Goal: Information Seeking & Learning: Find specific page/section

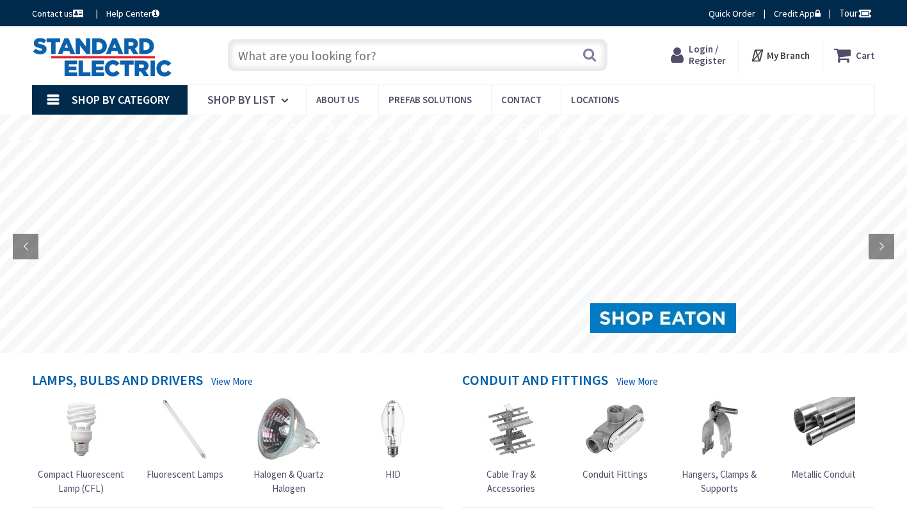
click at [399, 56] on input "text" at bounding box center [417, 55] width 379 height 32
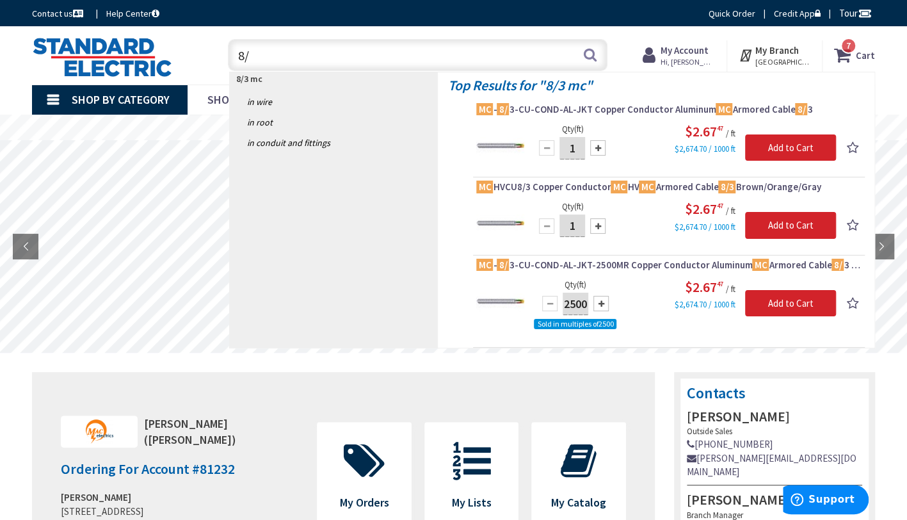
type input "8"
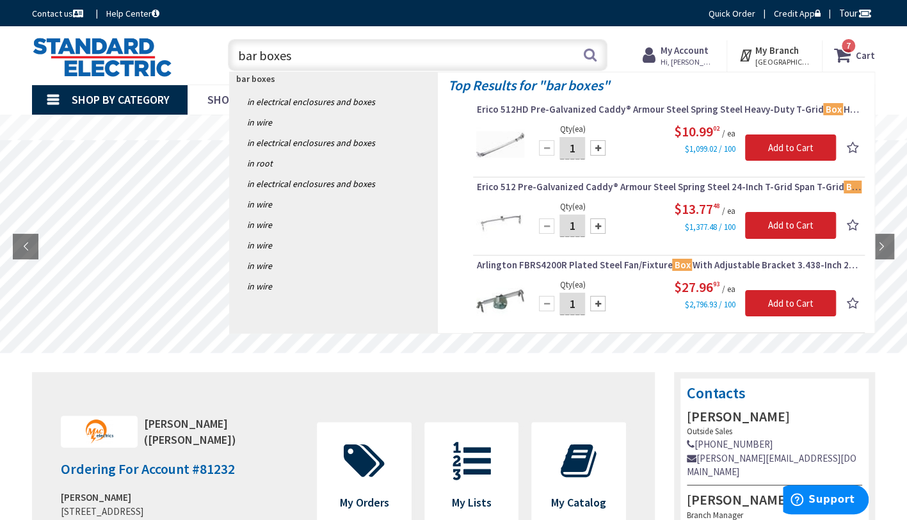
click at [391, 51] on input "bar boxes" at bounding box center [417, 55] width 379 height 32
type input "bar boxes"
click at [284, 100] on link "in Electrical Enclosures and Boxes" at bounding box center [334, 102] width 209 height 20
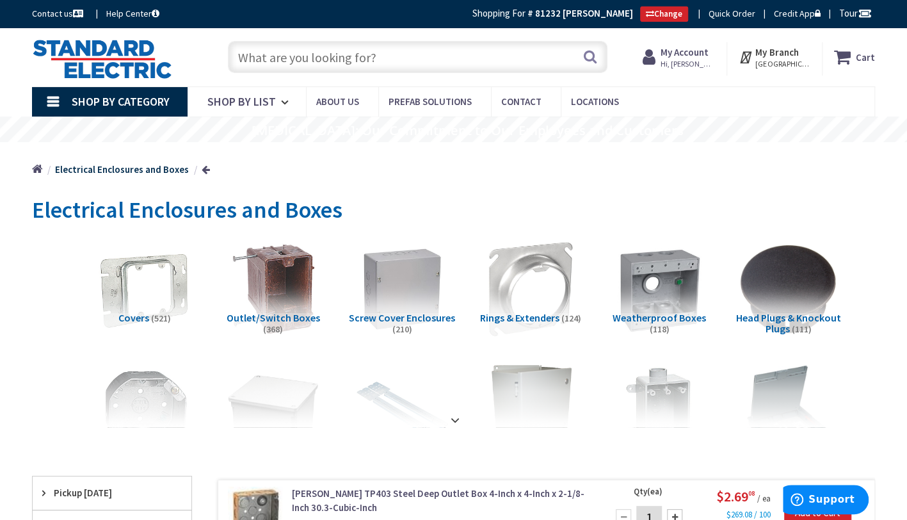
click at [308, 61] on input "text" at bounding box center [417, 57] width 379 height 32
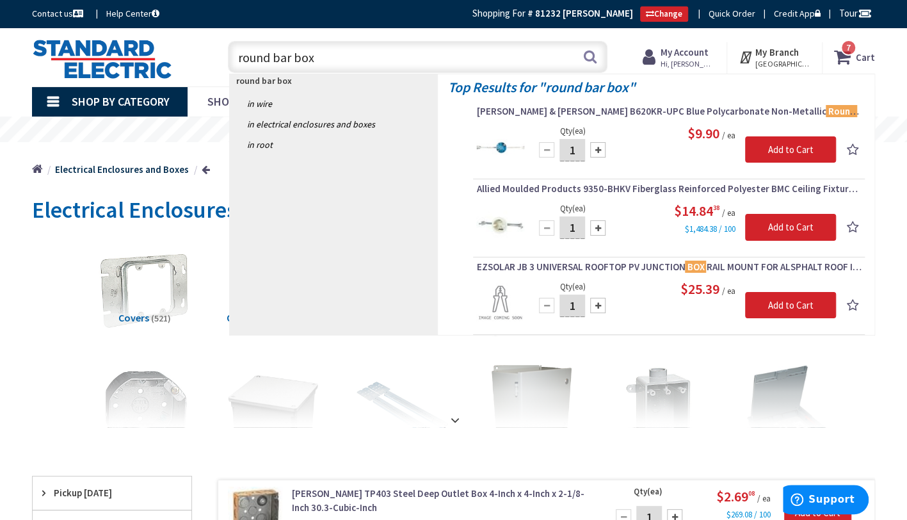
drag, startPoint x: 358, startPoint y: 52, endPoint x: 217, endPoint y: 74, distance: 143.2
click at [217, 74] on header "Skip to Content Toggle Nav round bar box round bar box Search 7 7 7 items Cart …" at bounding box center [453, 57] width 907 height 58
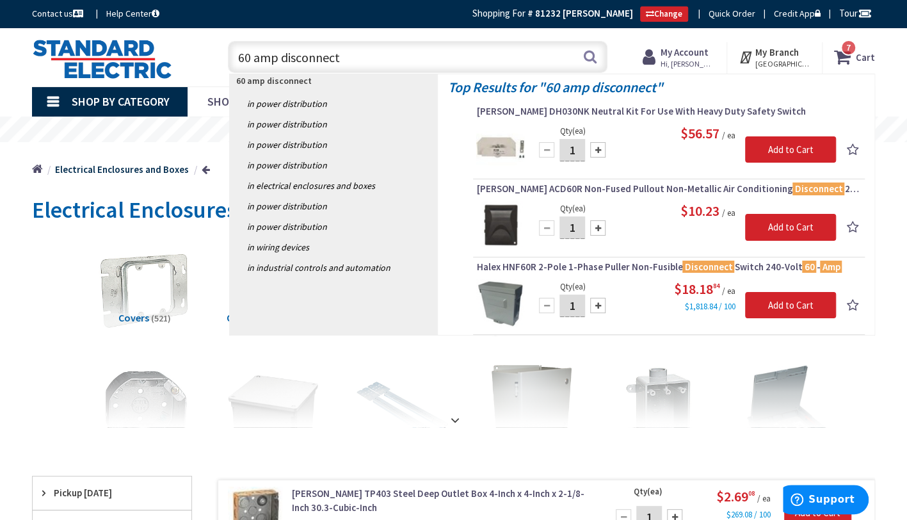
drag, startPoint x: 359, startPoint y: 51, endPoint x: 212, endPoint y: 55, distance: 147.2
click at [213, 54] on div "60 amp disconnect 60 amp disconnect Search 7" at bounding box center [414, 56] width 405 height 41
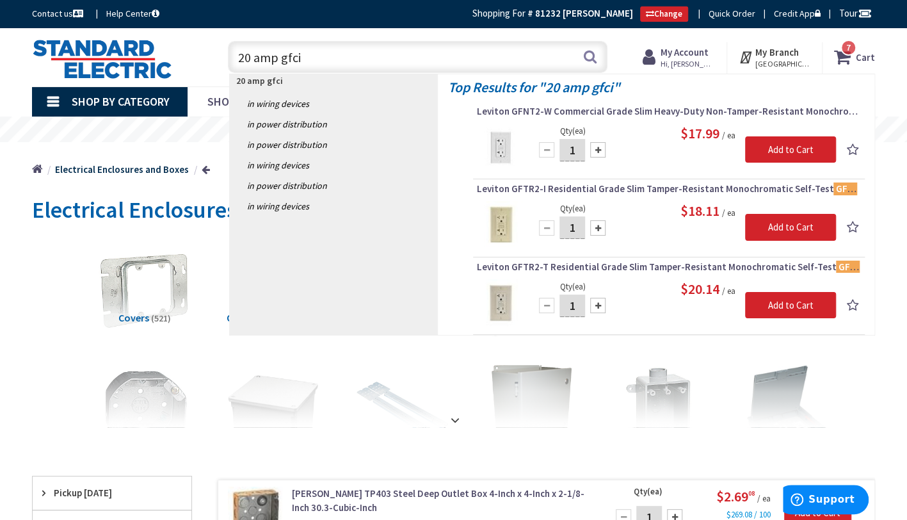
drag, startPoint x: 321, startPoint y: 61, endPoint x: 181, endPoint y: 63, distance: 139.5
click at [214, 67] on div "20 amp gfci 20 amp gfci Search 7" at bounding box center [414, 56] width 405 height 41
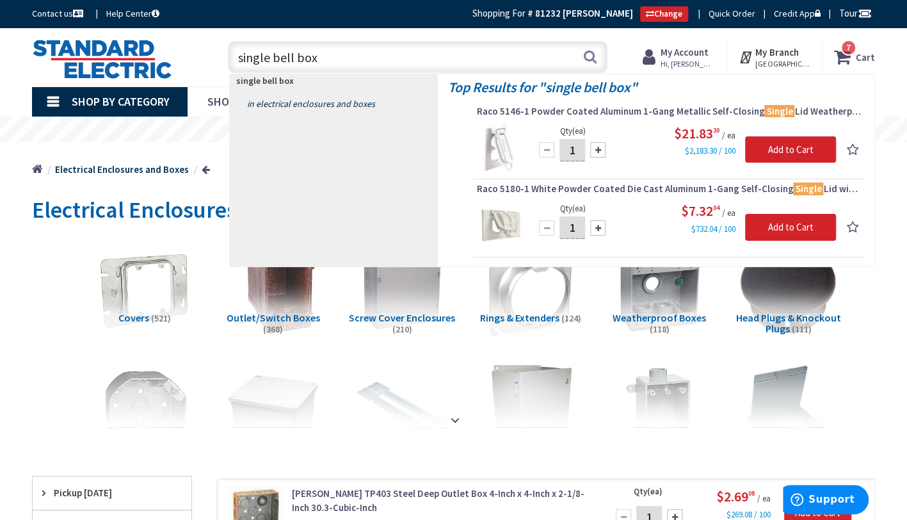
type input "single bell box"
click at [291, 104] on link "in Electrical Enclosures and Boxes" at bounding box center [334, 103] width 209 height 20
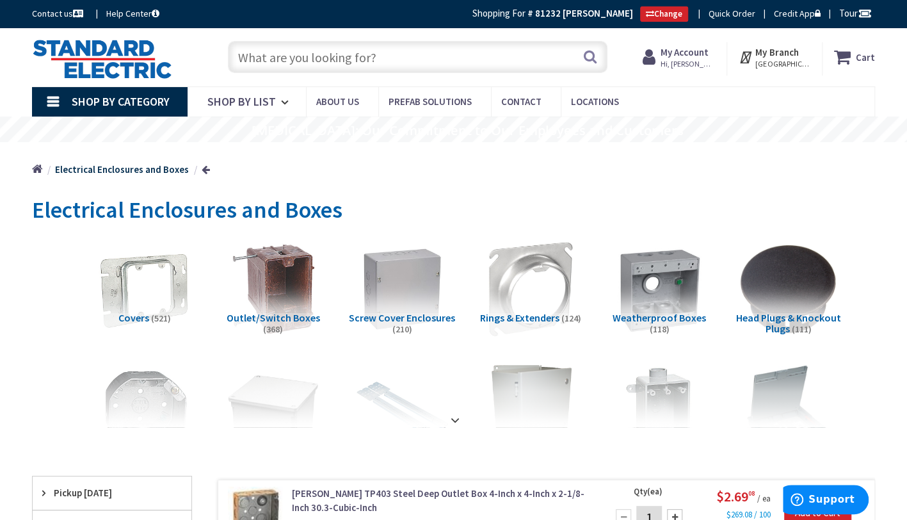
click at [347, 64] on input "text" at bounding box center [417, 57] width 379 height 32
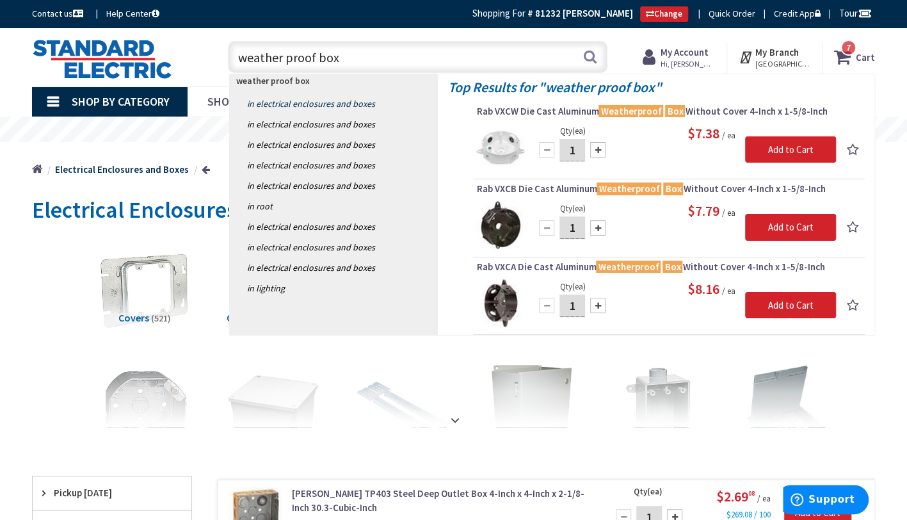
type input "weather proof box"
click at [315, 102] on link "in Electrical Enclosures and Boxes" at bounding box center [334, 103] width 209 height 20
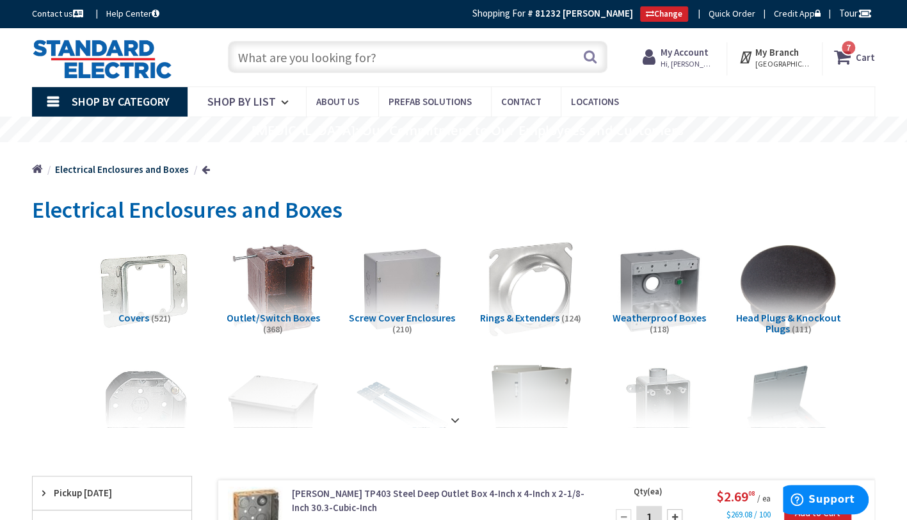
click at [371, 56] on input "text" at bounding box center [417, 57] width 379 height 32
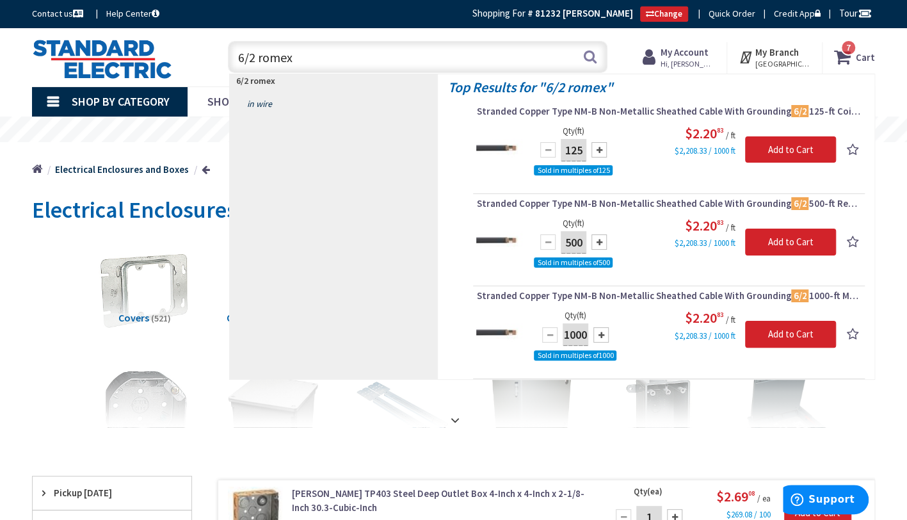
type input "6/2 romex"
click at [260, 103] on link "in Wire" at bounding box center [334, 103] width 209 height 20
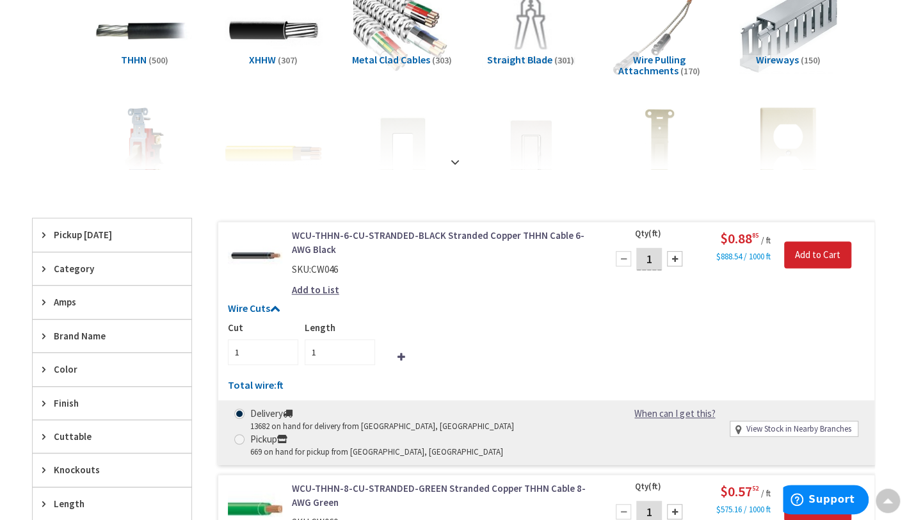
click at [58, 300] on span "Amps" at bounding box center [106, 301] width 104 height 13
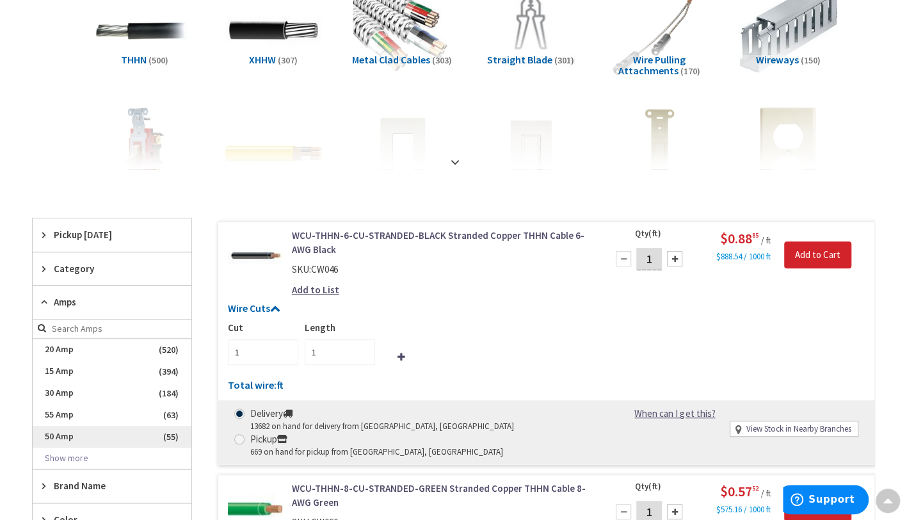
click at [67, 435] on span "50 Amp" at bounding box center [112, 437] width 159 height 22
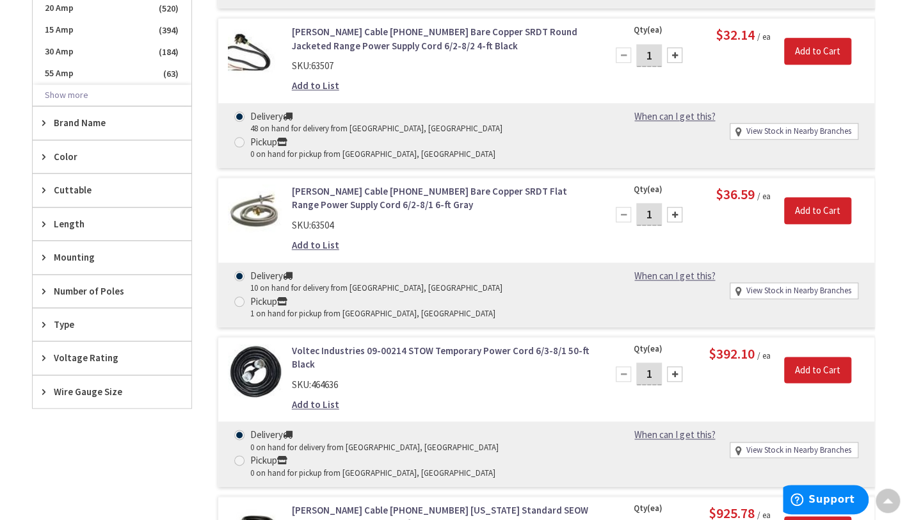
scroll to position [641, 0]
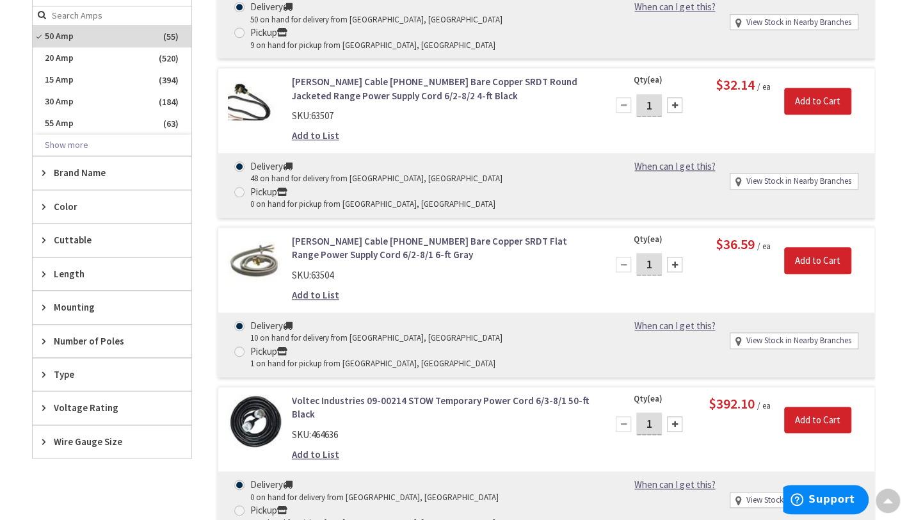
click at [92, 170] on span "Brand Name" at bounding box center [106, 172] width 104 height 13
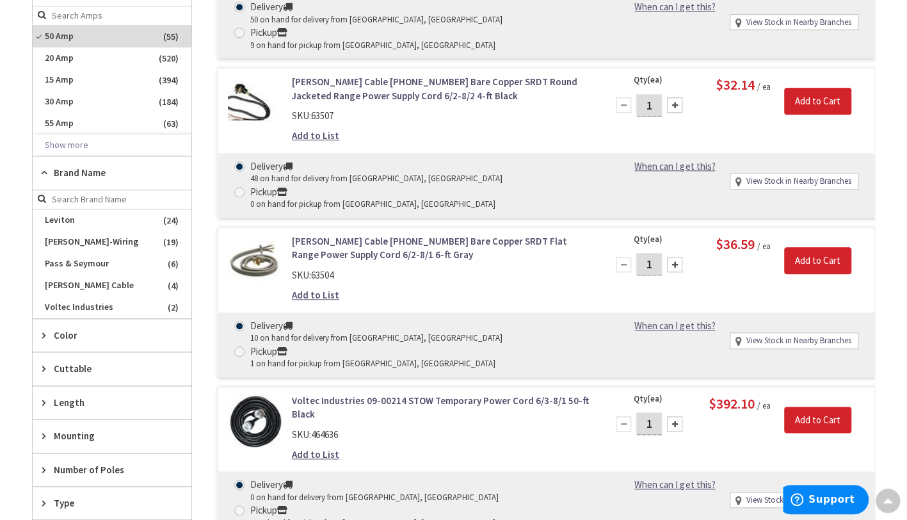
click at [82, 367] on span "Cuttable" at bounding box center [106, 368] width 104 height 13
click at [79, 419] on span "Length" at bounding box center [106, 424] width 104 height 13
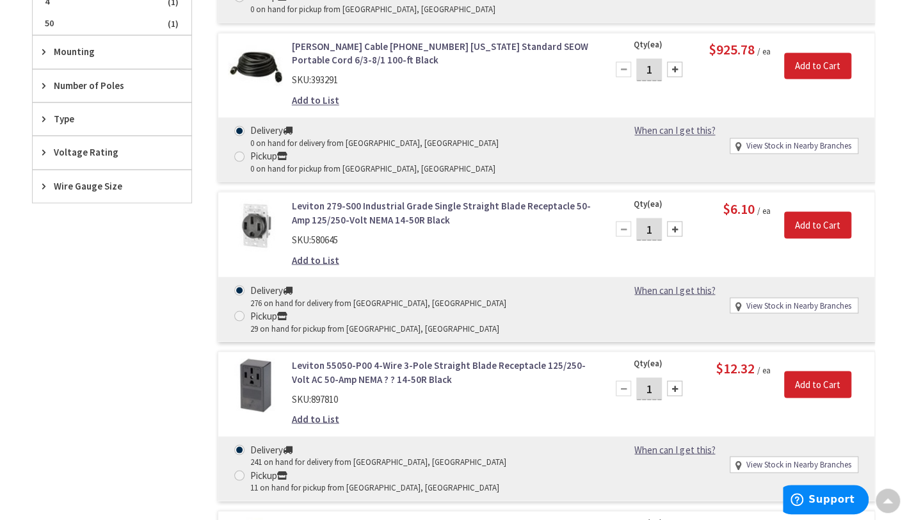
scroll to position [0, 0]
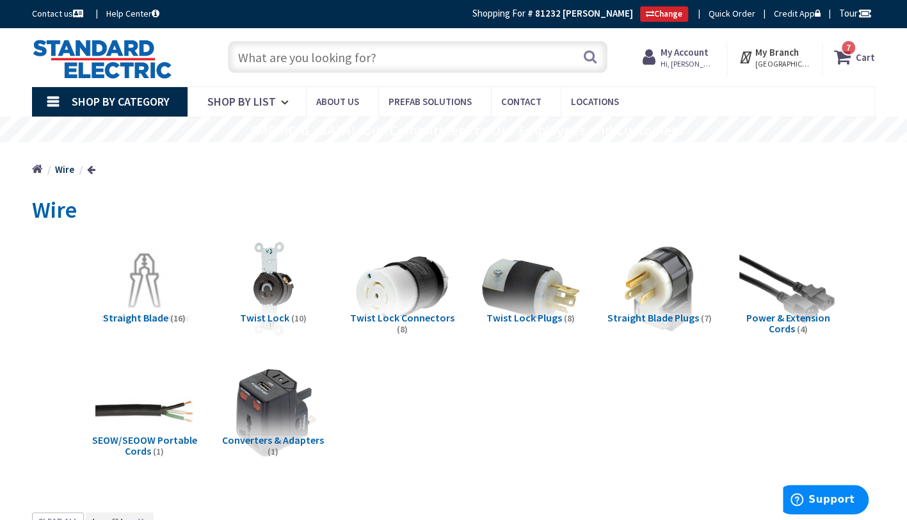
click at [316, 56] on input "text" at bounding box center [417, 57] width 379 height 32
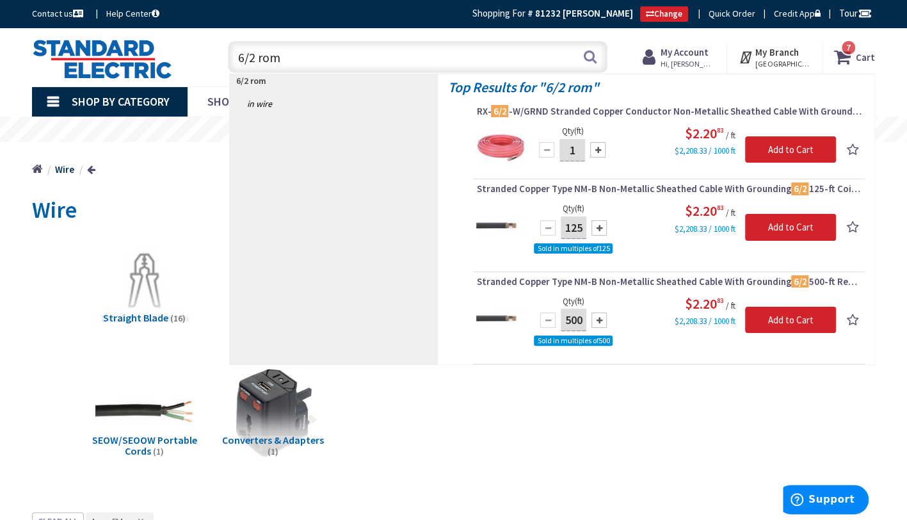
drag, startPoint x: 299, startPoint y: 58, endPoint x: 197, endPoint y: 48, distance: 102.2
click at [219, 52] on div "6/2 rom 6/2 rom Search 7" at bounding box center [414, 56] width 405 height 41
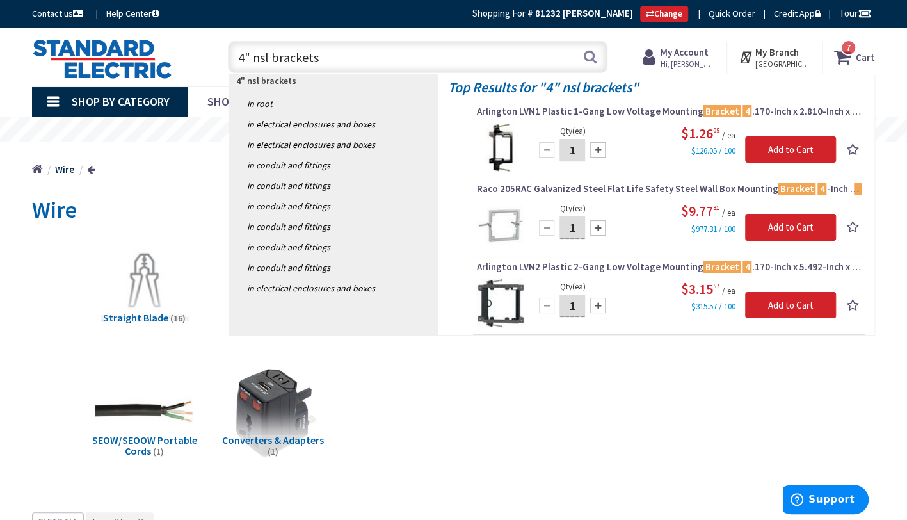
click at [325, 54] on input "4" nsl brackets" at bounding box center [417, 57] width 379 height 32
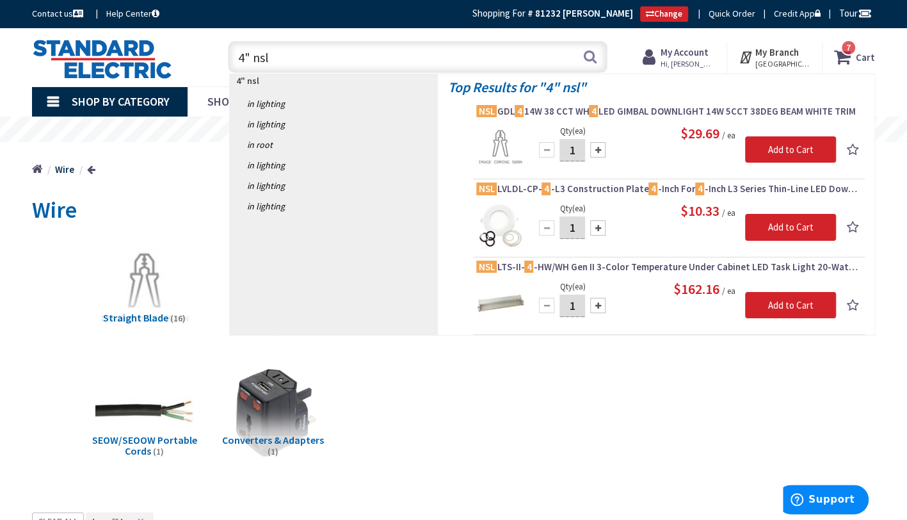
type input "4" nsl"
click at [578, 227] on input "1" at bounding box center [572, 227] width 26 height 22
type input "17"
click at [636, 232] on div "Qty (ea) 17 Please select a quantity Add to Cart $10.33 / ea" at bounding box center [668, 225] width 385 height 48
drag, startPoint x: 269, startPoint y: 58, endPoint x: 255, endPoint y: 61, distance: 14.9
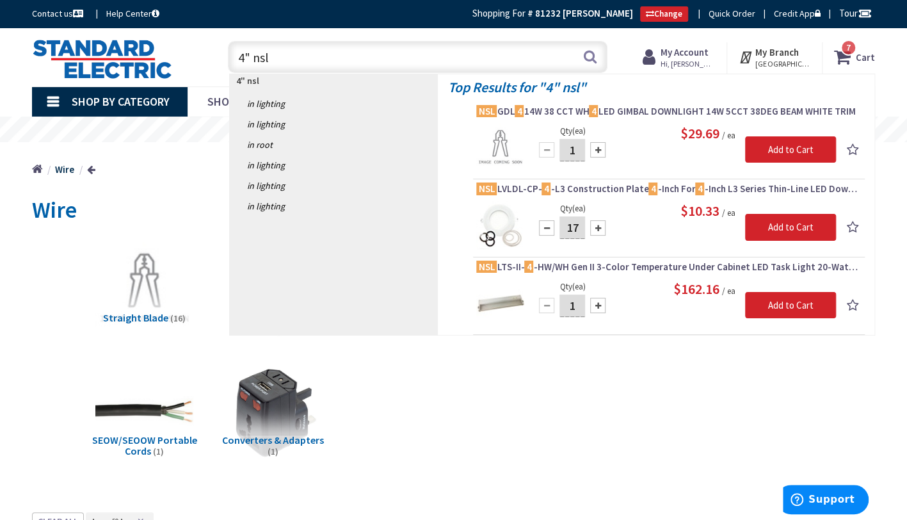
click at [255, 61] on input "4" nsl" at bounding box center [417, 57] width 379 height 32
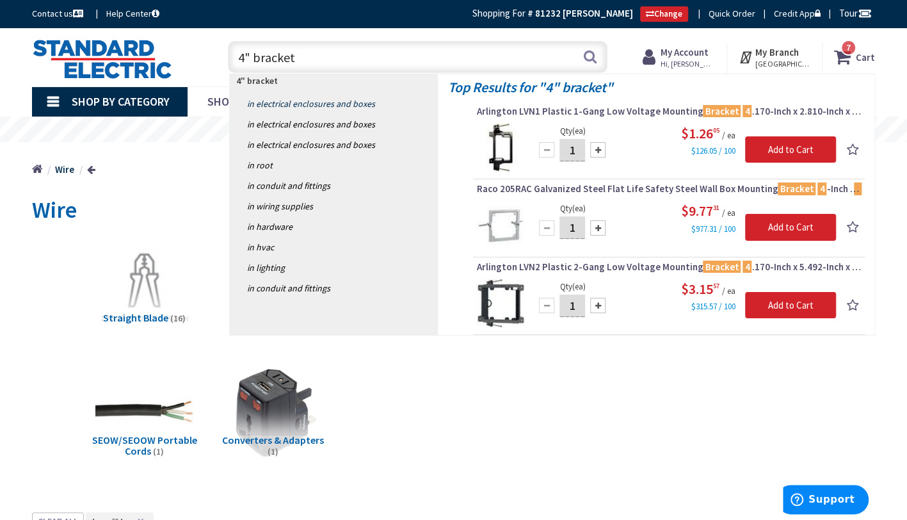
type input "4" bracket"
click at [288, 102] on link "in Electrical Enclosures and Boxes" at bounding box center [334, 103] width 209 height 20
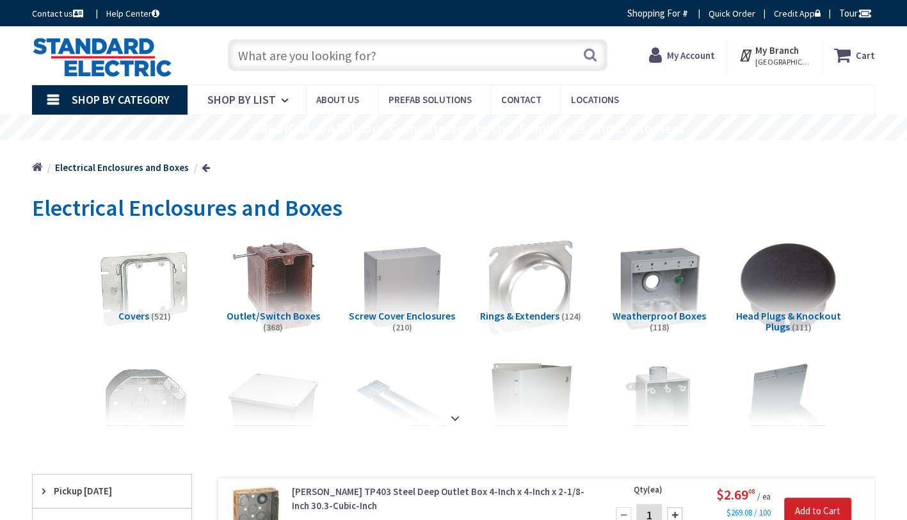
click at [363, 54] on input "text" at bounding box center [417, 55] width 379 height 32
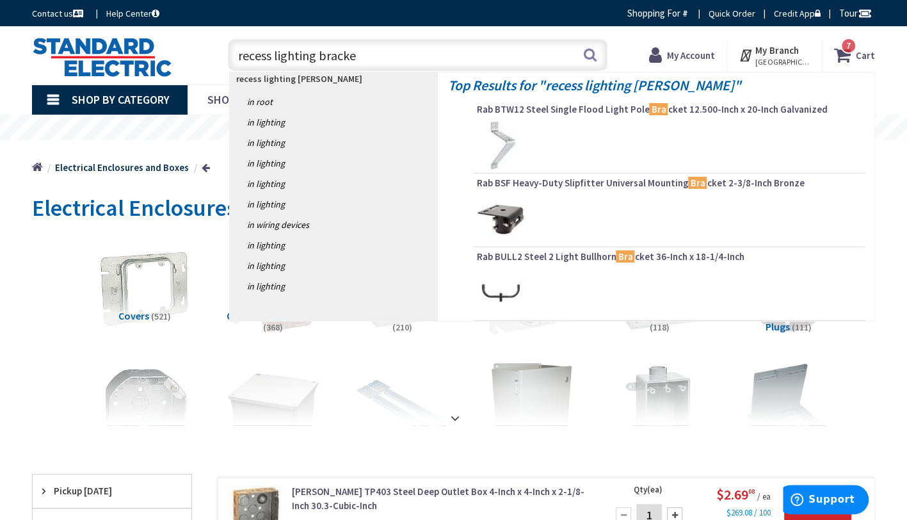
type input "recess lighting bracket"
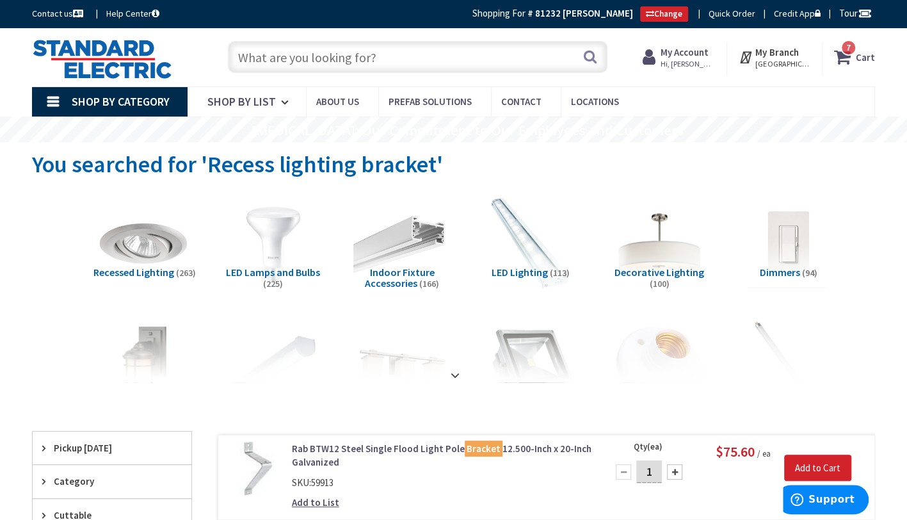
click at [356, 61] on input "text" at bounding box center [417, 57] width 379 height 32
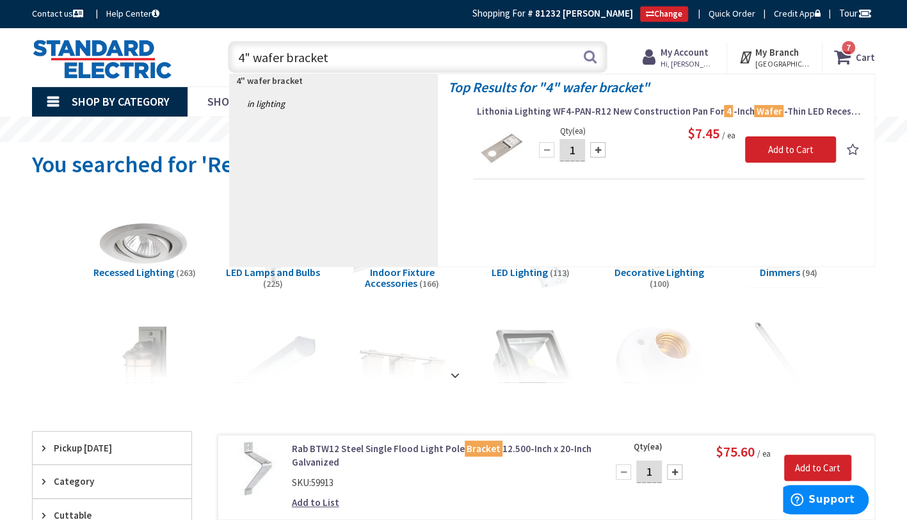
click at [360, 58] on input "4" wafer bracket" at bounding box center [417, 57] width 379 height 32
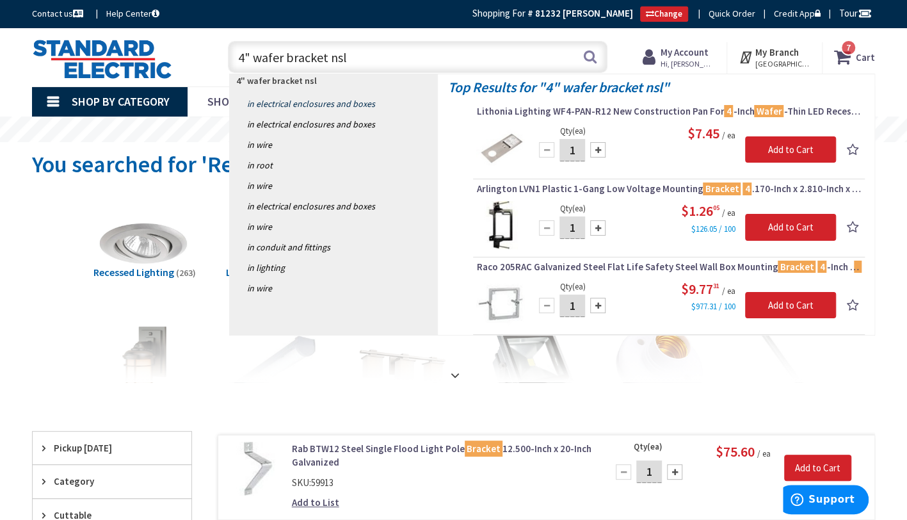
type input "4" wafer bracket nsl"
click at [286, 99] on link "in Electrical Enclosures and Boxes" at bounding box center [334, 103] width 209 height 20
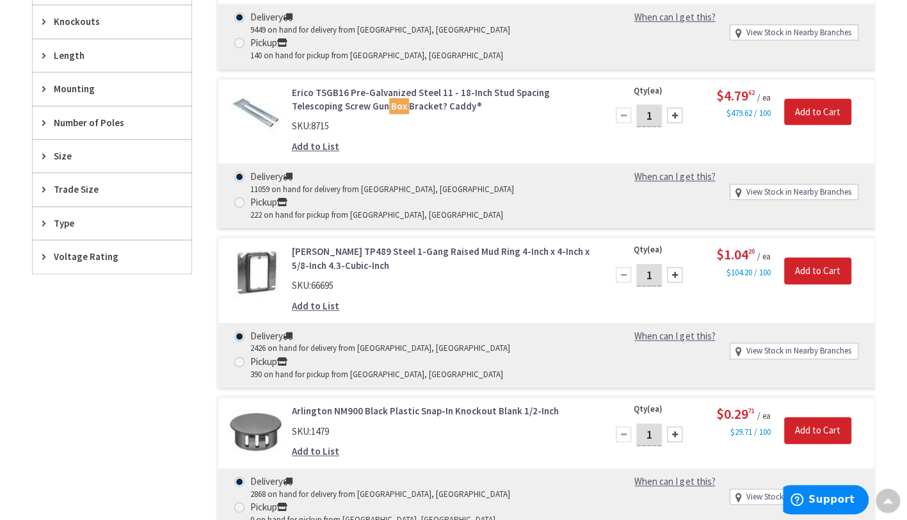
scroll to position [448, 0]
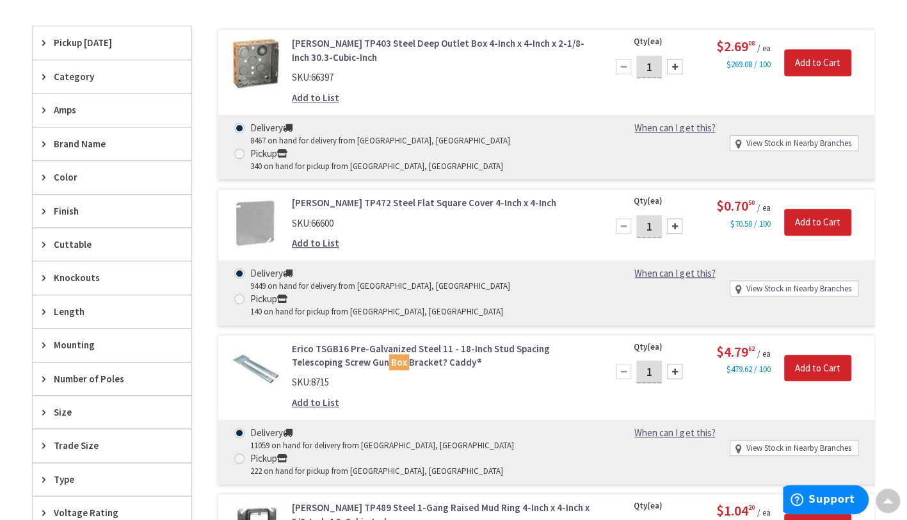
click at [88, 341] on span "Mounting" at bounding box center [106, 344] width 104 height 13
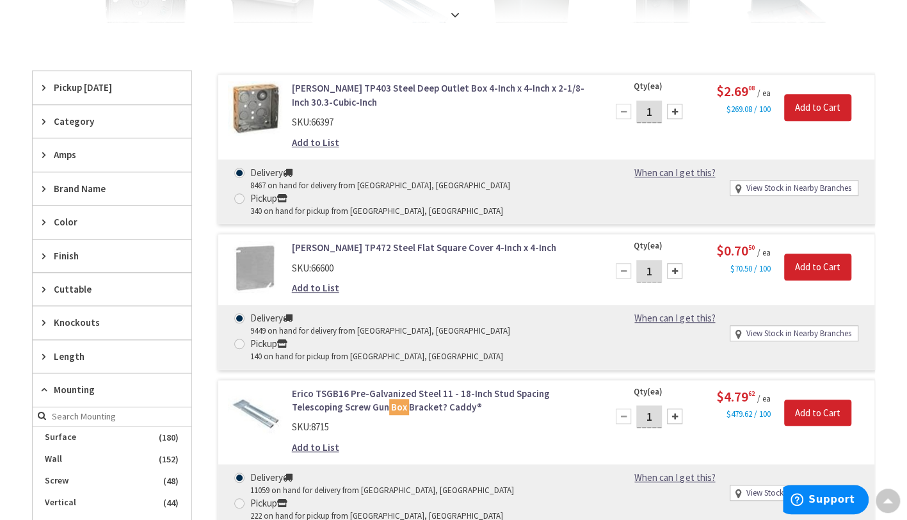
scroll to position [385, 0]
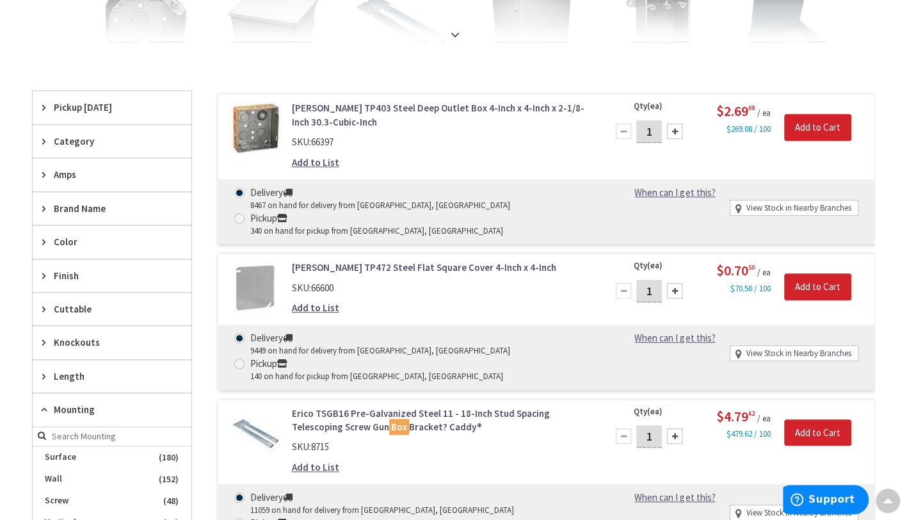
click at [70, 402] on span "Mounting" at bounding box center [106, 408] width 104 height 13
click at [65, 272] on span "Finish" at bounding box center [106, 275] width 104 height 13
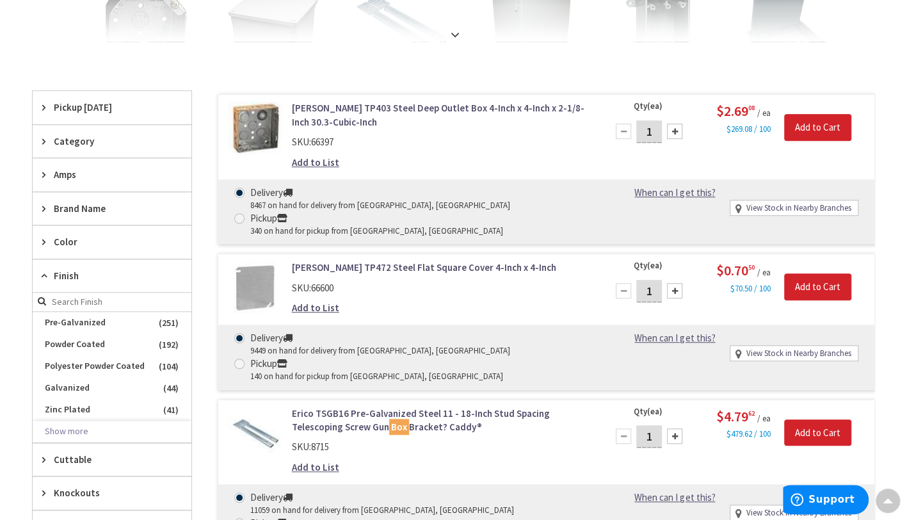
click at [65, 271] on span "Finish" at bounding box center [106, 275] width 104 height 13
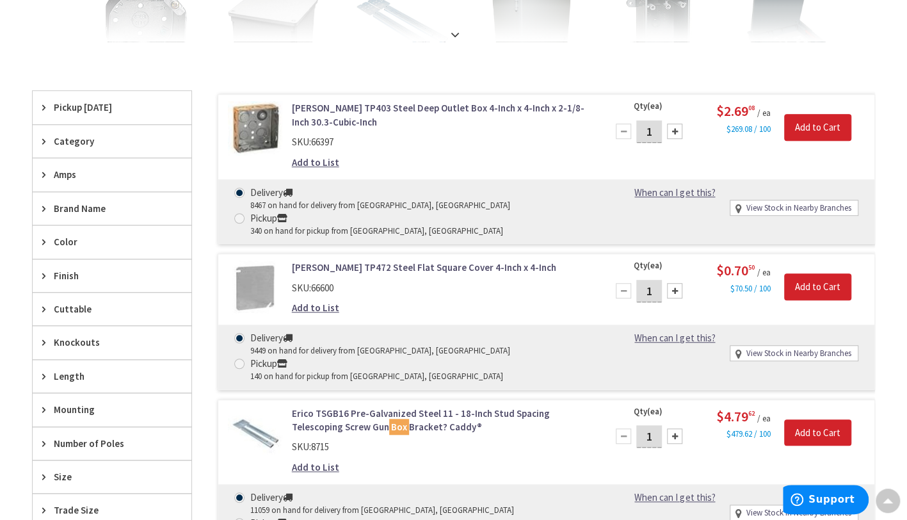
click at [82, 207] on span "Brand Name" at bounding box center [106, 208] width 104 height 13
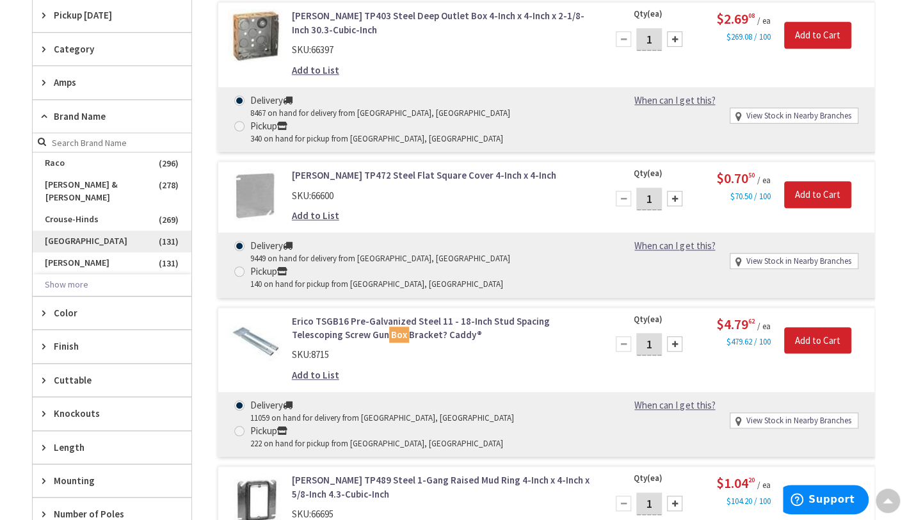
scroll to position [577, 0]
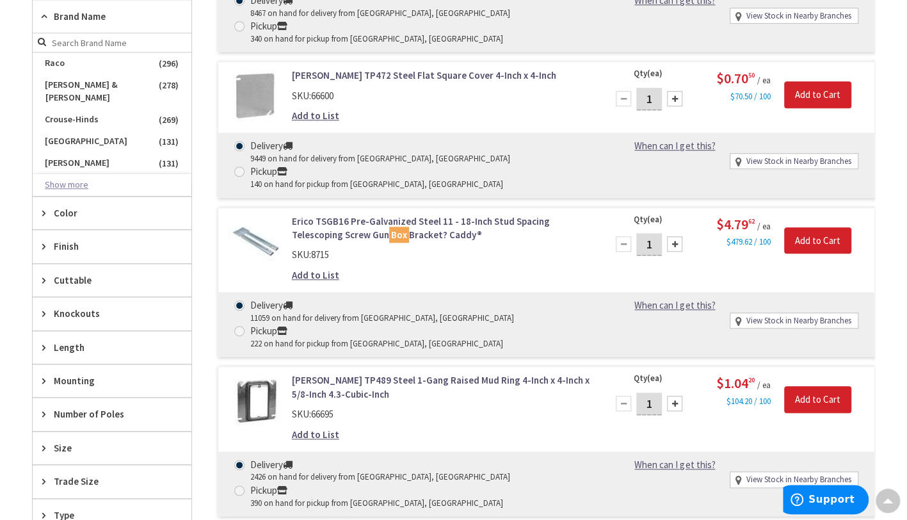
click at [78, 174] on button "Show more" at bounding box center [112, 185] width 159 height 22
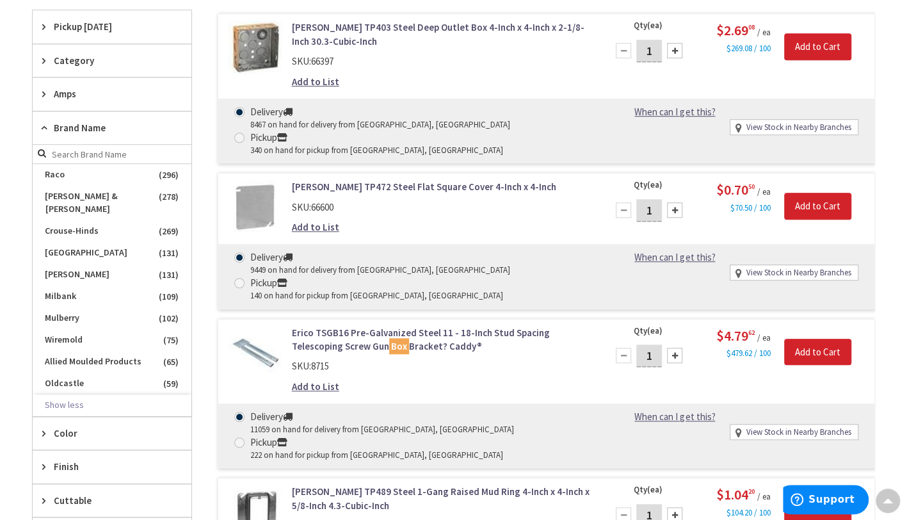
scroll to position [449, 0]
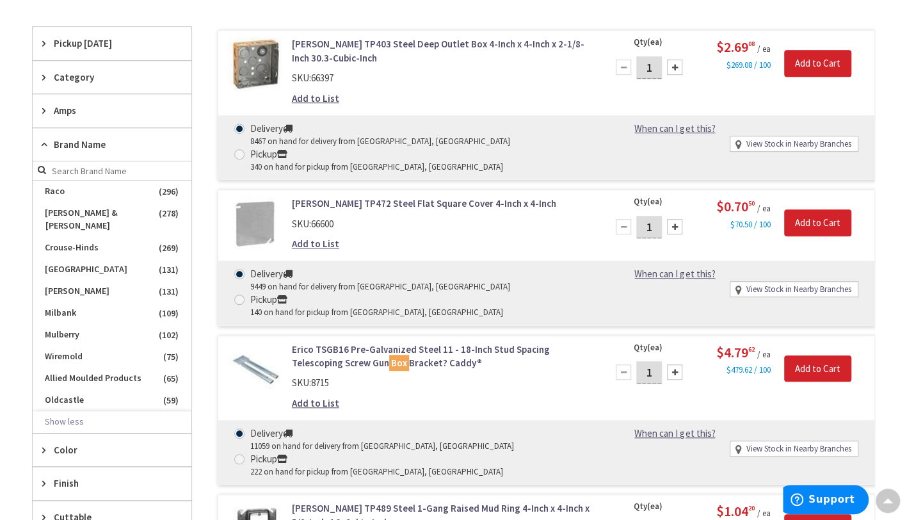
click at [70, 72] on span "Category" at bounding box center [106, 76] width 104 height 13
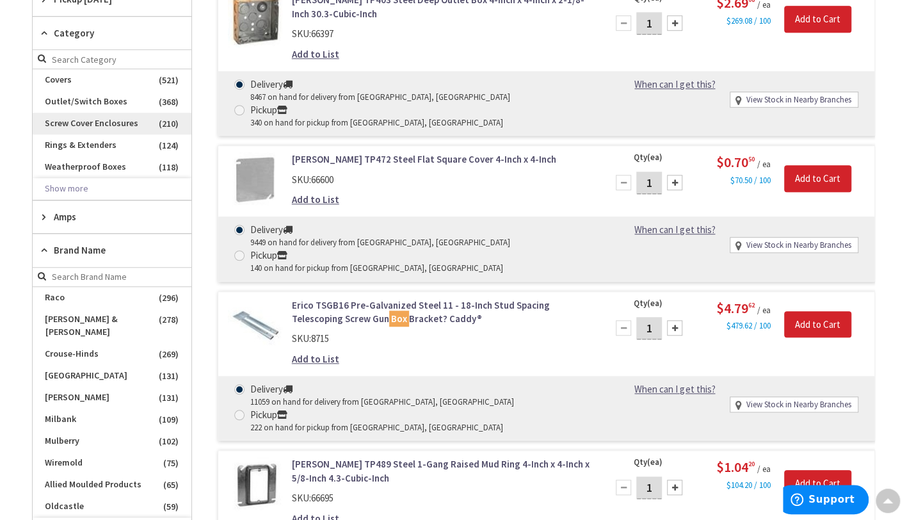
scroll to position [513, 0]
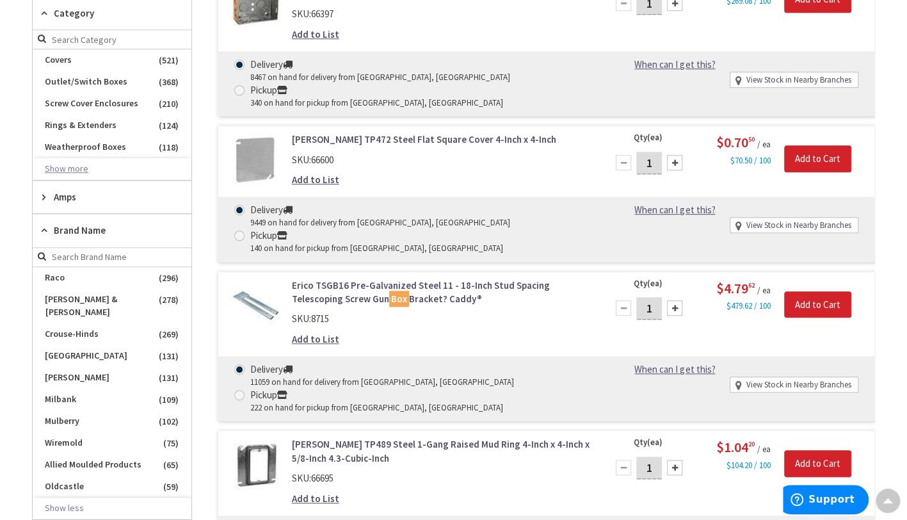
click at [73, 166] on button "Show more" at bounding box center [112, 169] width 159 height 22
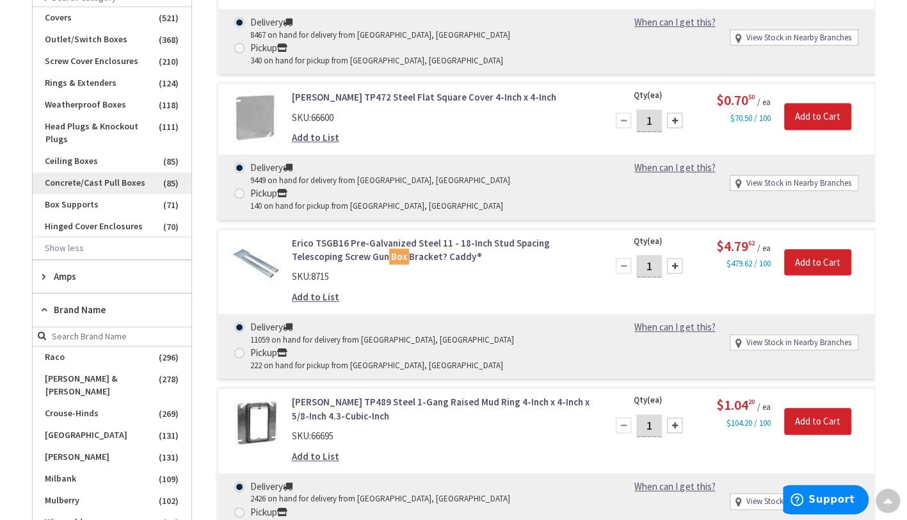
scroll to position [449, 0]
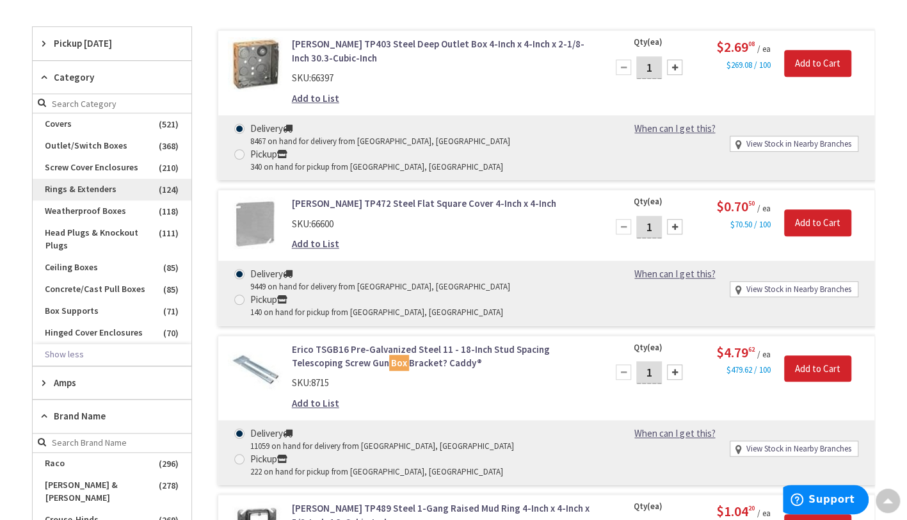
click at [106, 185] on span "Rings & Extenders" at bounding box center [112, 190] width 159 height 22
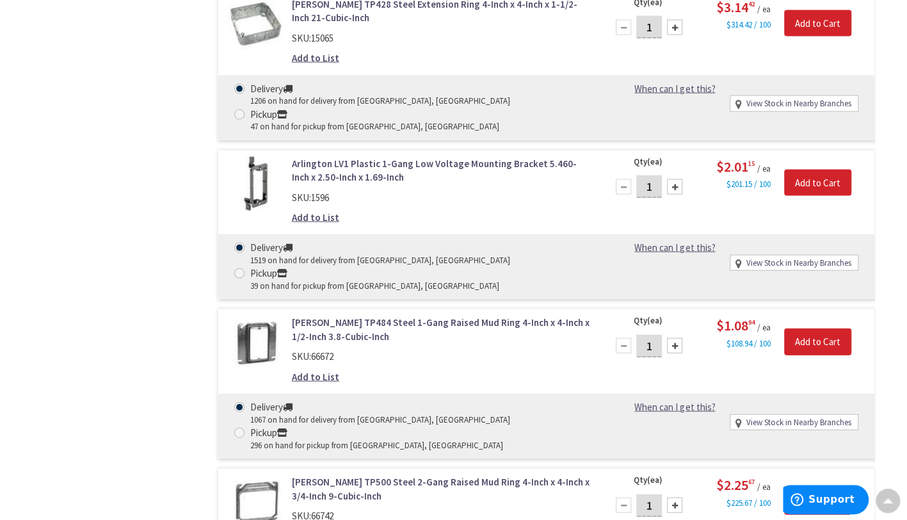
scroll to position [0, 0]
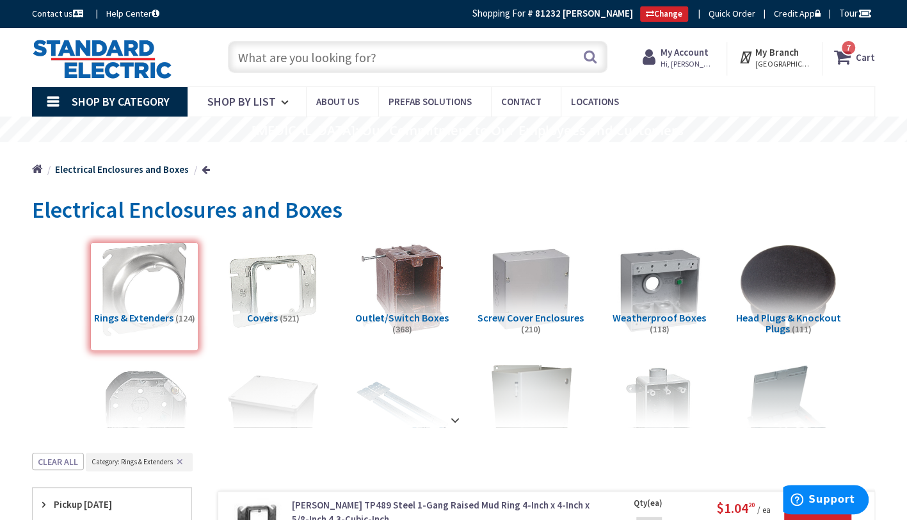
click at [527, 60] on input "text" at bounding box center [417, 57] width 379 height 32
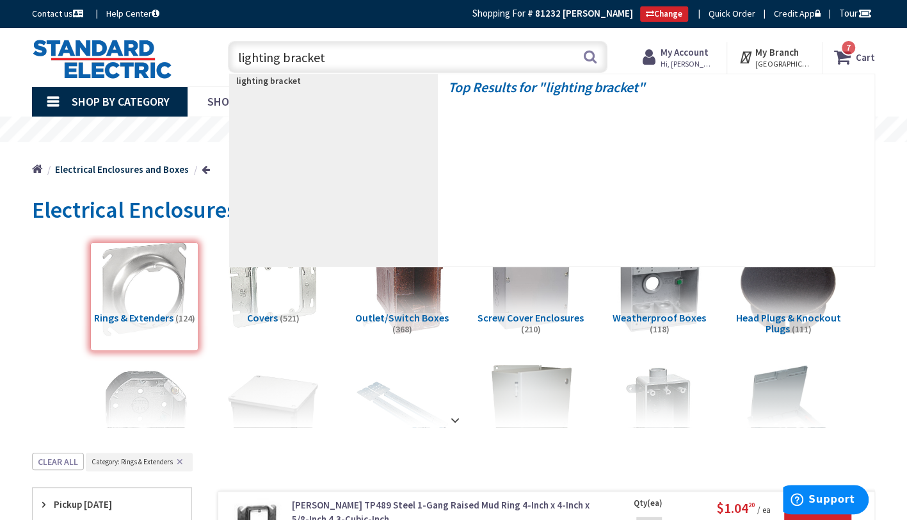
type input "lighting brackets"
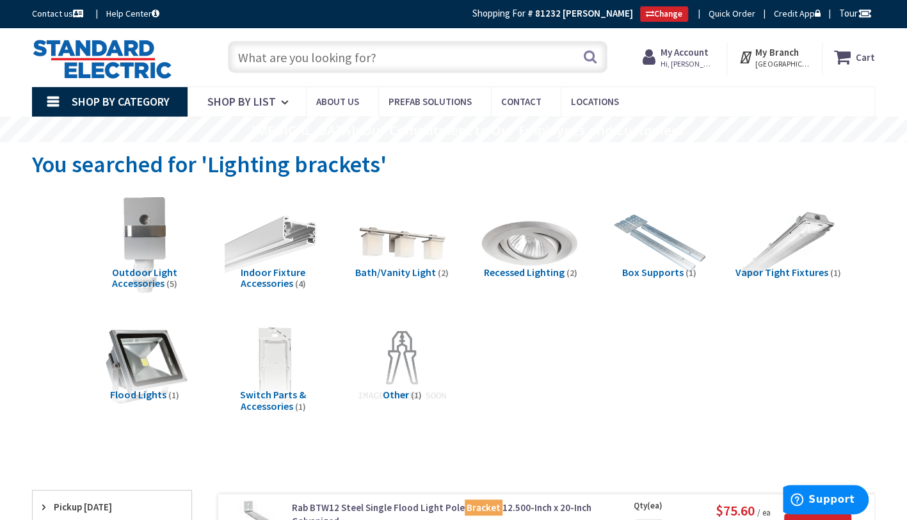
click at [538, 248] on img at bounding box center [530, 243] width 107 height 107
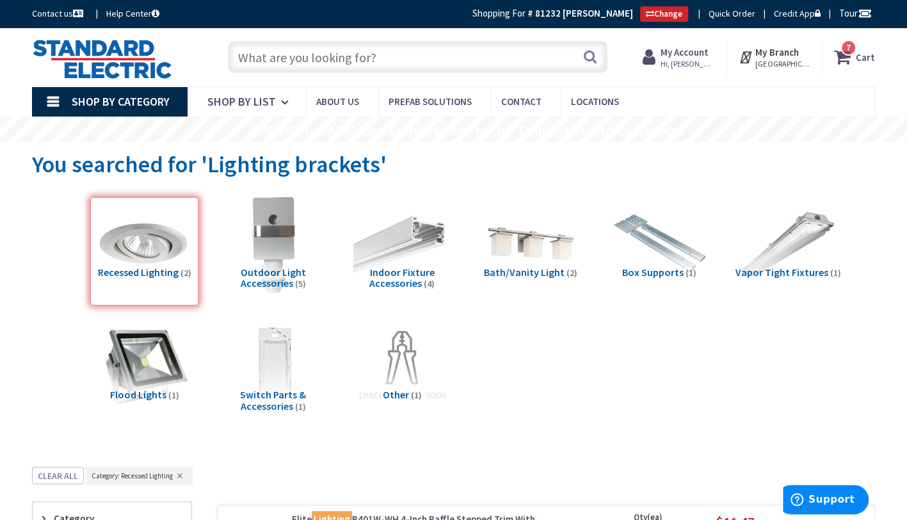
click at [438, 60] on input "text" at bounding box center [417, 57] width 379 height 32
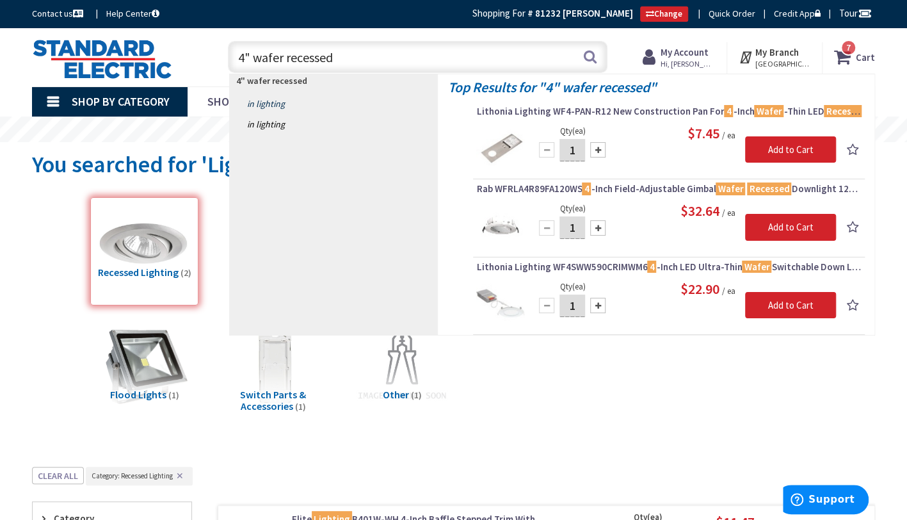
type input "4" wafer recessed"
click at [273, 104] on link "in Lighting" at bounding box center [334, 103] width 209 height 20
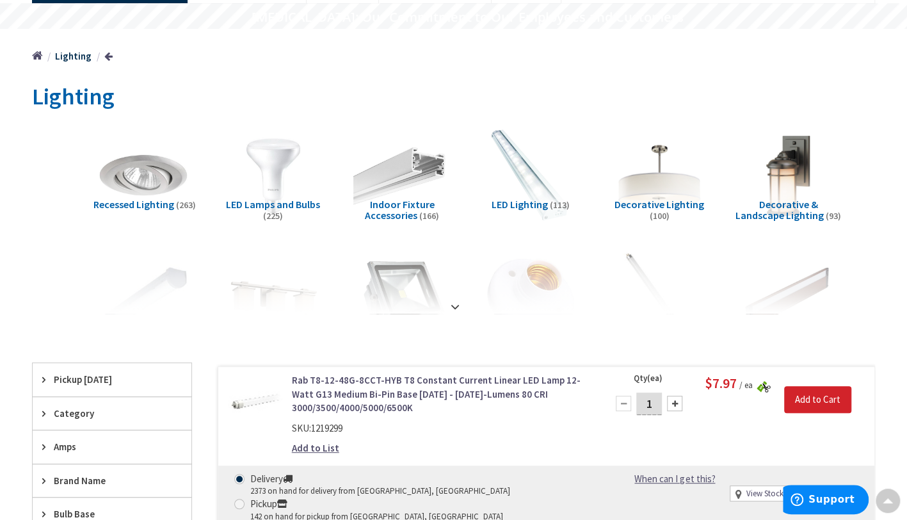
scroll to position [1, 0]
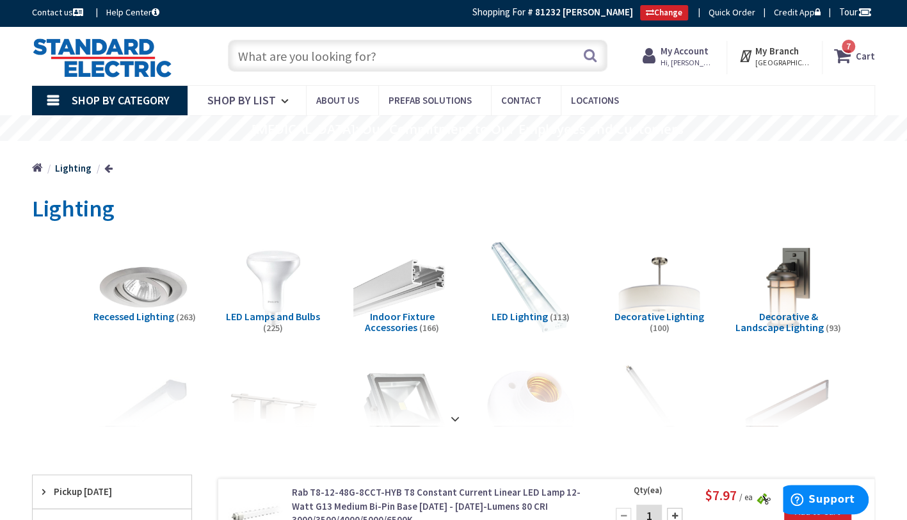
click at [335, 59] on input "text" at bounding box center [417, 56] width 379 height 32
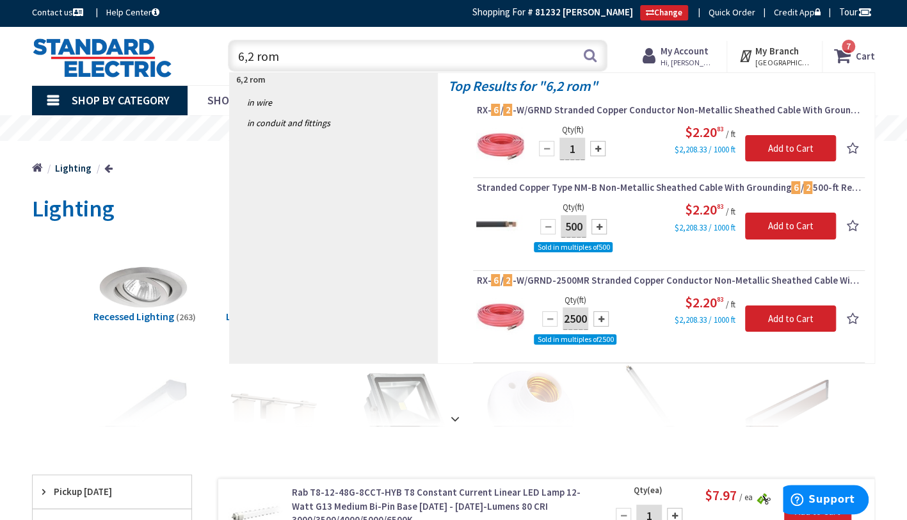
type input "6,2 rom"
